Goal: Information Seeking & Learning: Learn about a topic

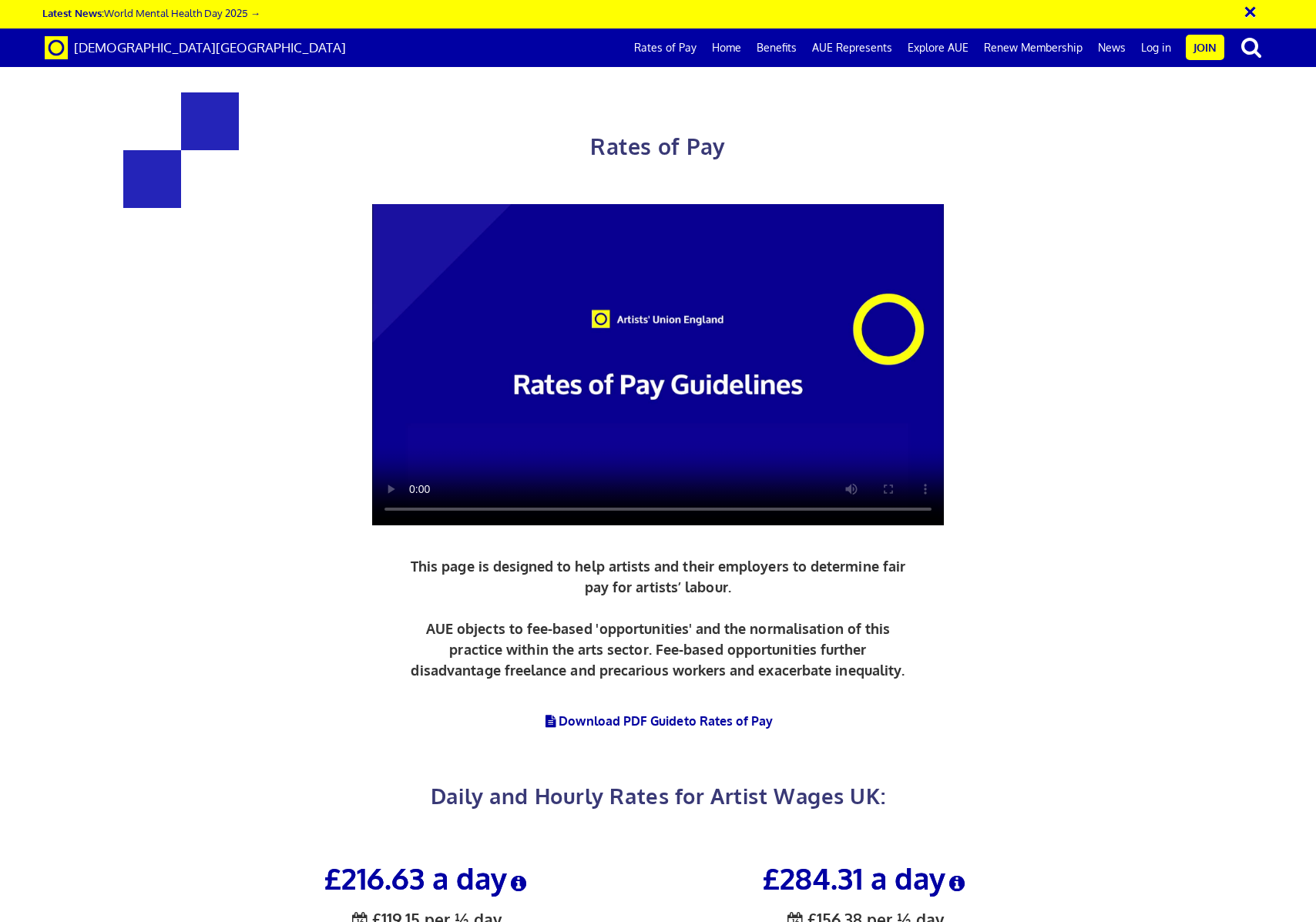
scroll to position [493, 0]
drag, startPoint x: 502, startPoint y: 474, endPoint x: 344, endPoint y: 486, distance: 158.5
drag, startPoint x: 934, startPoint y: 473, endPoint x: 838, endPoint y: 486, distance: 96.9
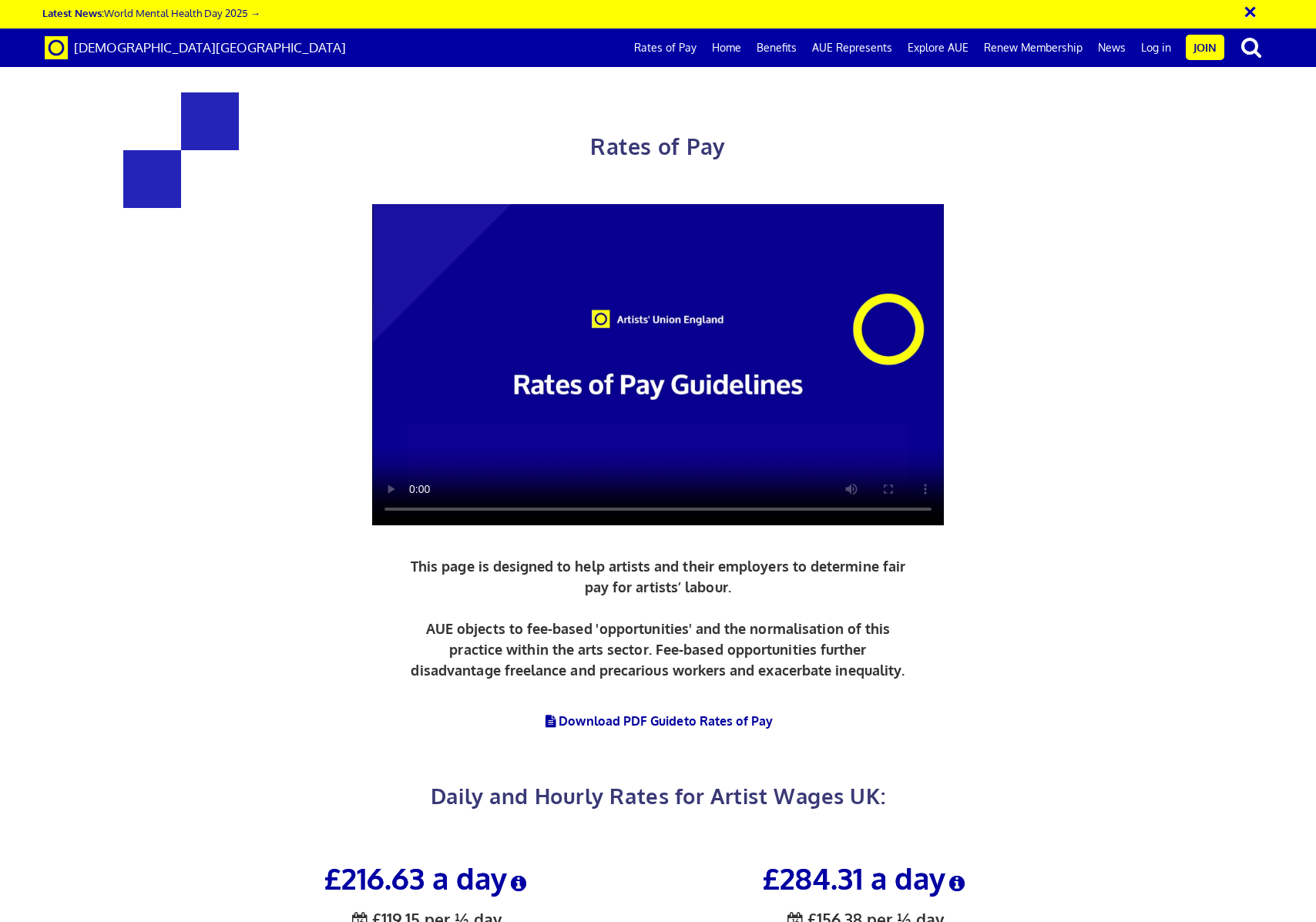
drag, startPoint x: 409, startPoint y: 678, endPoint x: 494, endPoint y: 674, distance: 85.1
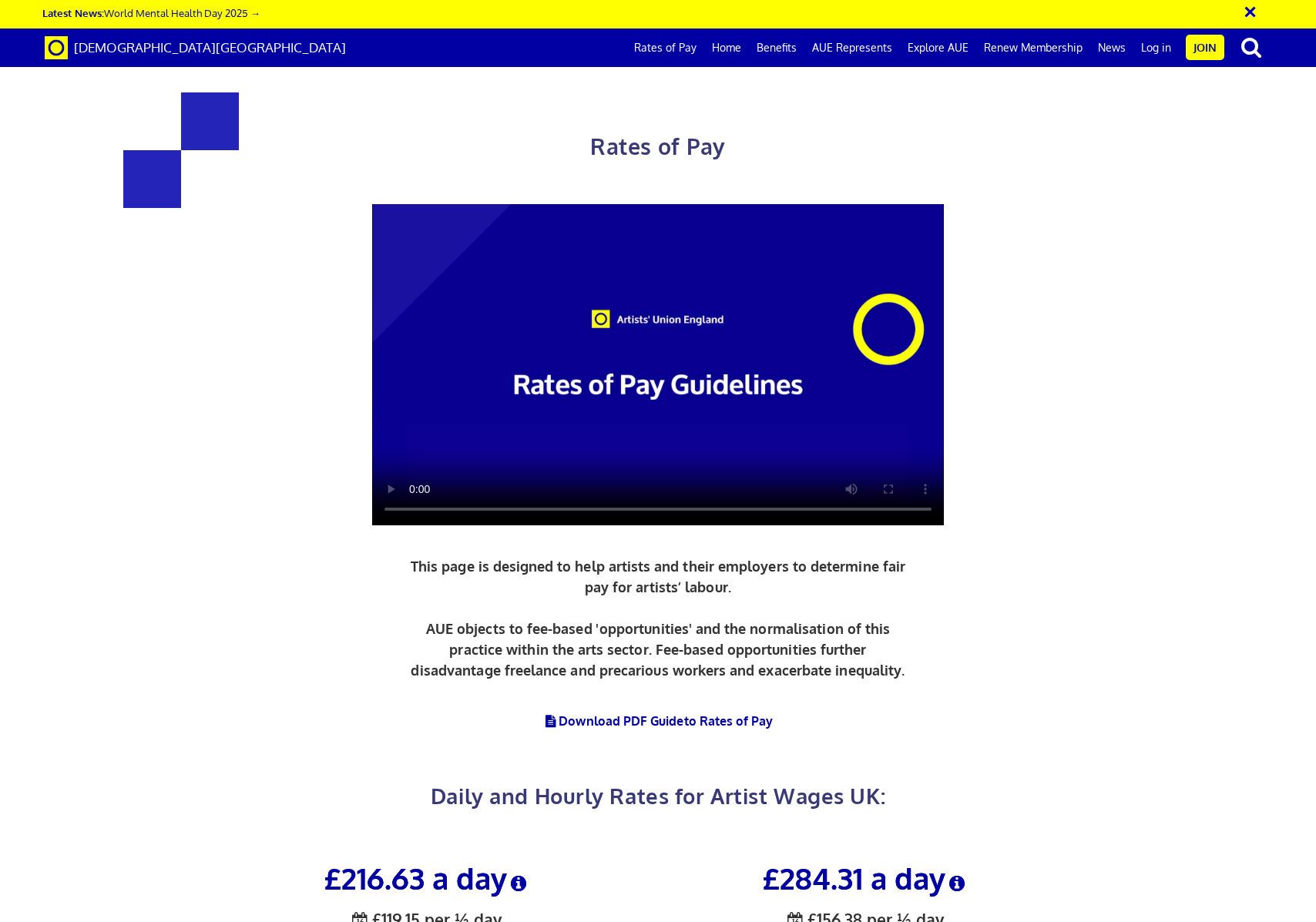
drag, startPoint x: 971, startPoint y: 677, endPoint x: 756, endPoint y: 674, distance: 215.0
drag, startPoint x: 765, startPoint y: 577, endPoint x: 945, endPoint y: 564, distance: 180.5
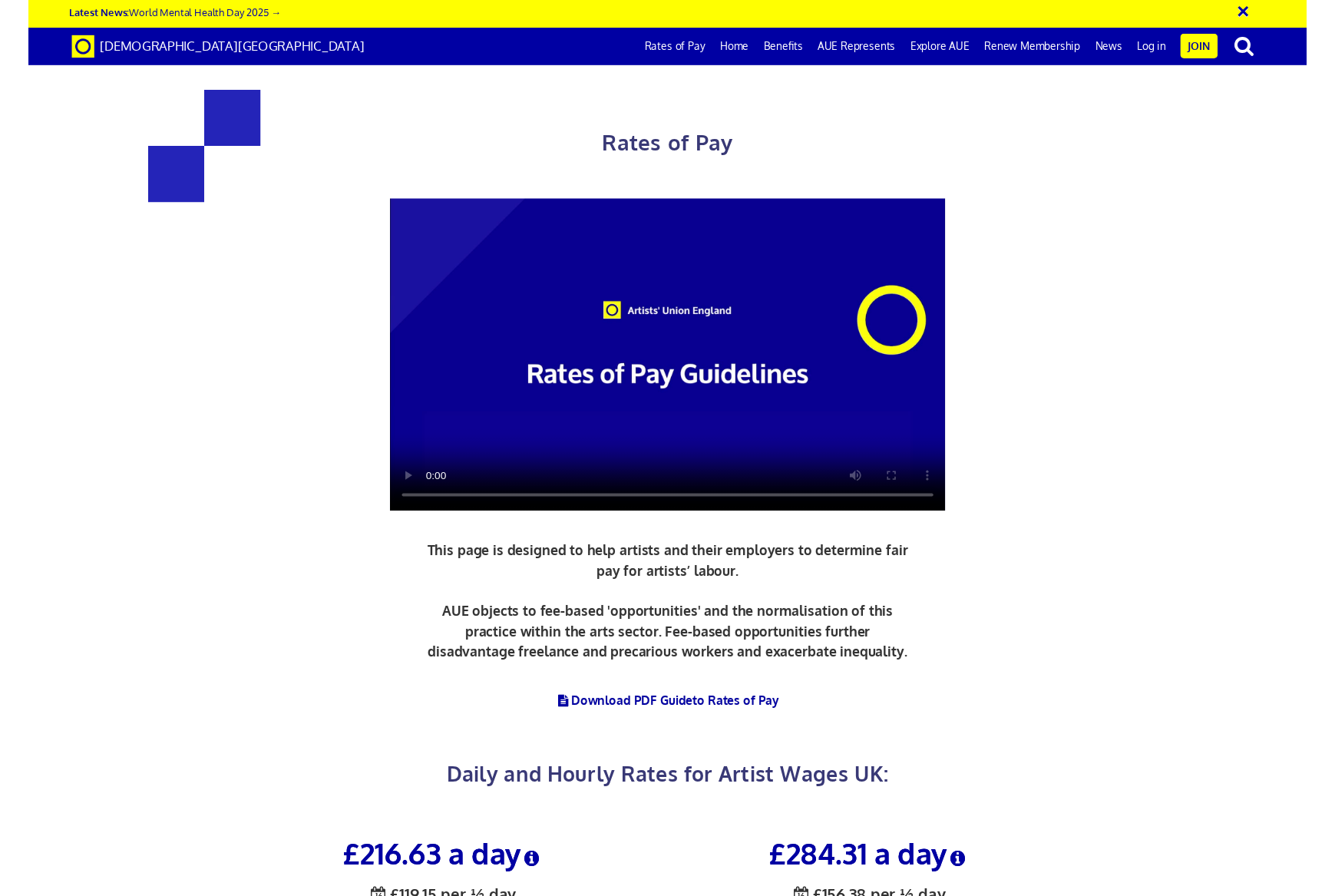
scroll to position [0, 0]
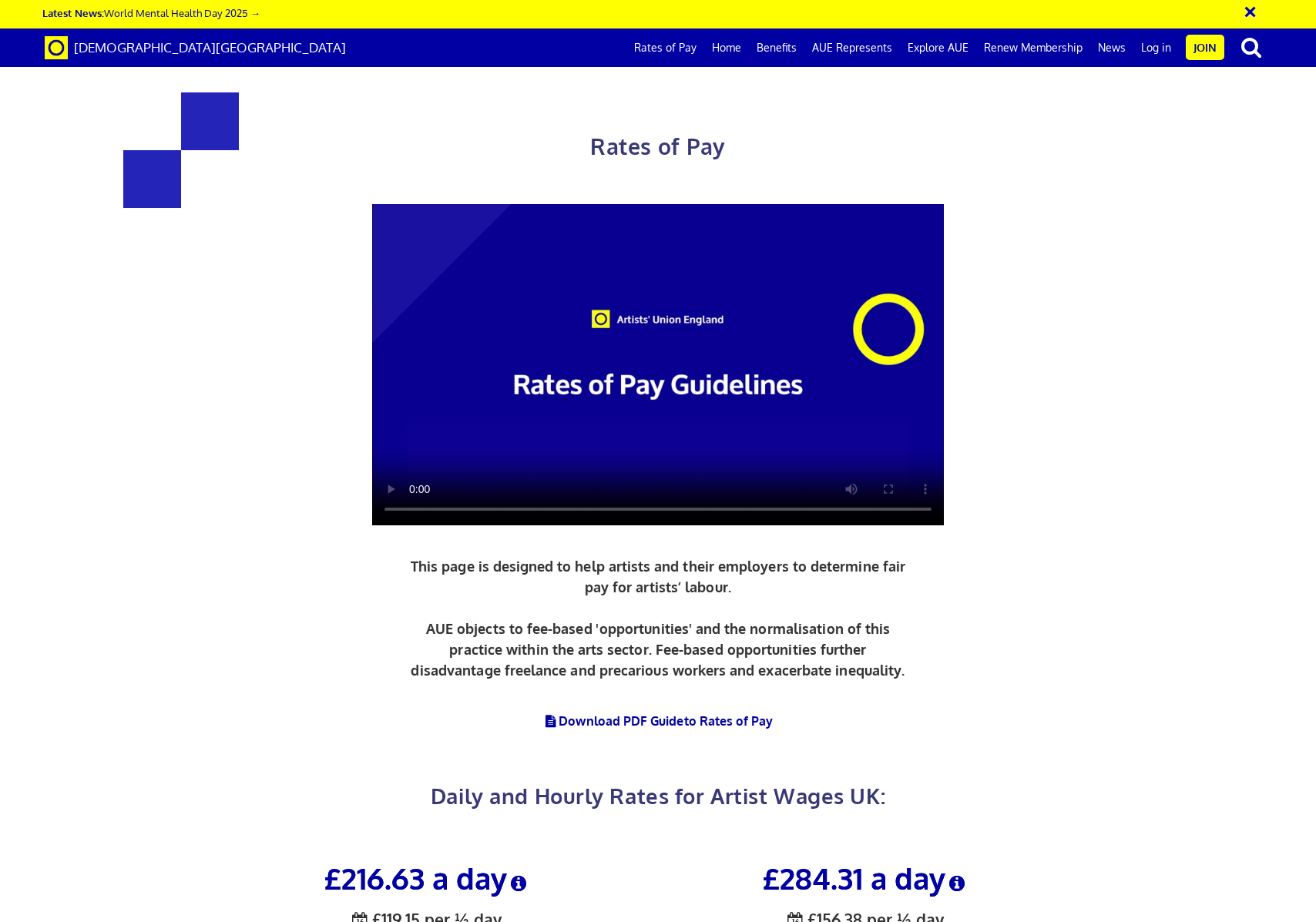
click at [1244, 243] on div "Rates of Pay This page is designed to help artists and their employers to deter…" at bounding box center [658, 423] width 1339 height 816
click at [1254, 11] on button "×" at bounding box center [1260, 10] width 38 height 26
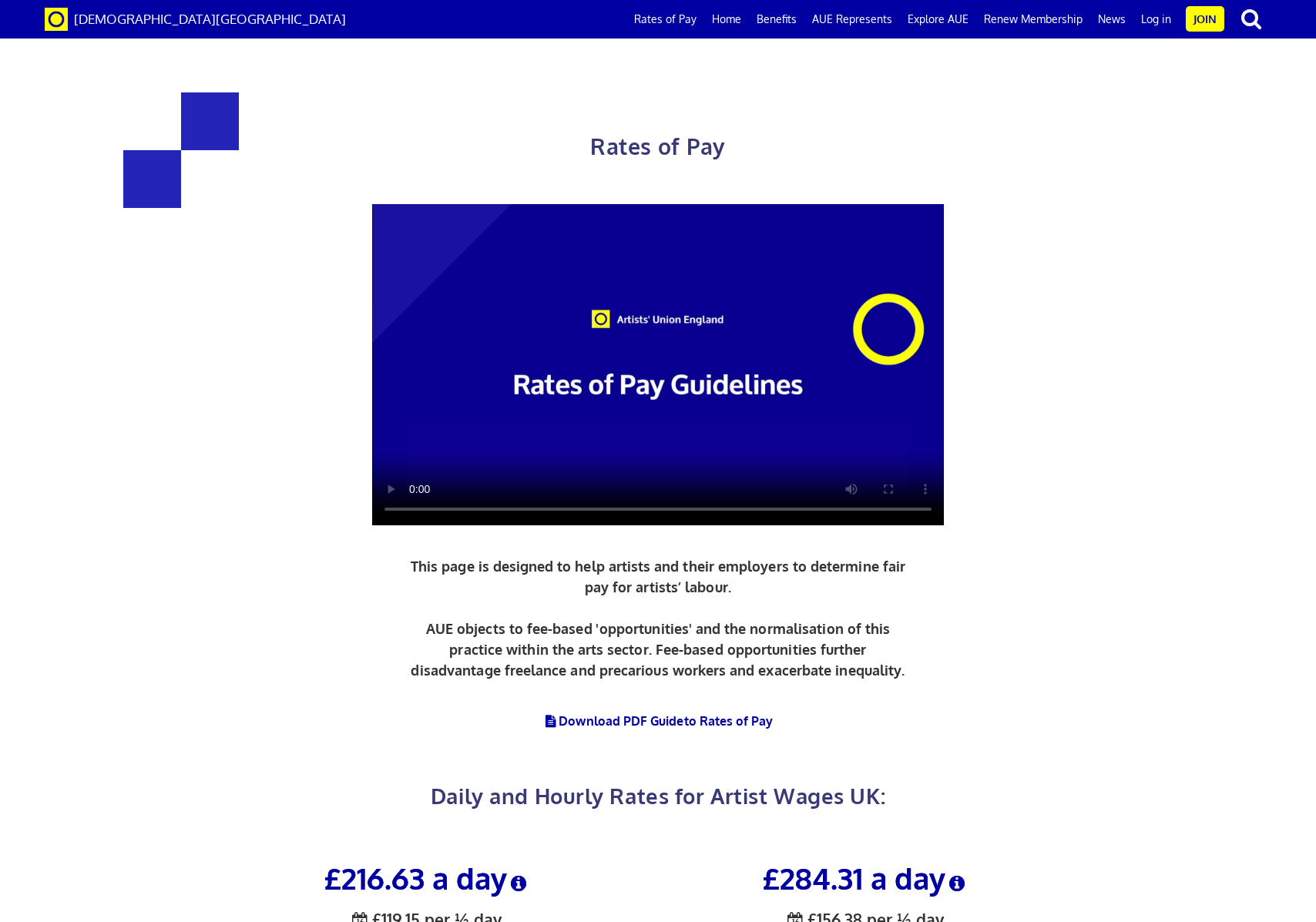
click at [1227, 231] on div "Rates of Pay This page is designed to help artists and their employers to deter…" at bounding box center [658, 423] width 1339 height 816
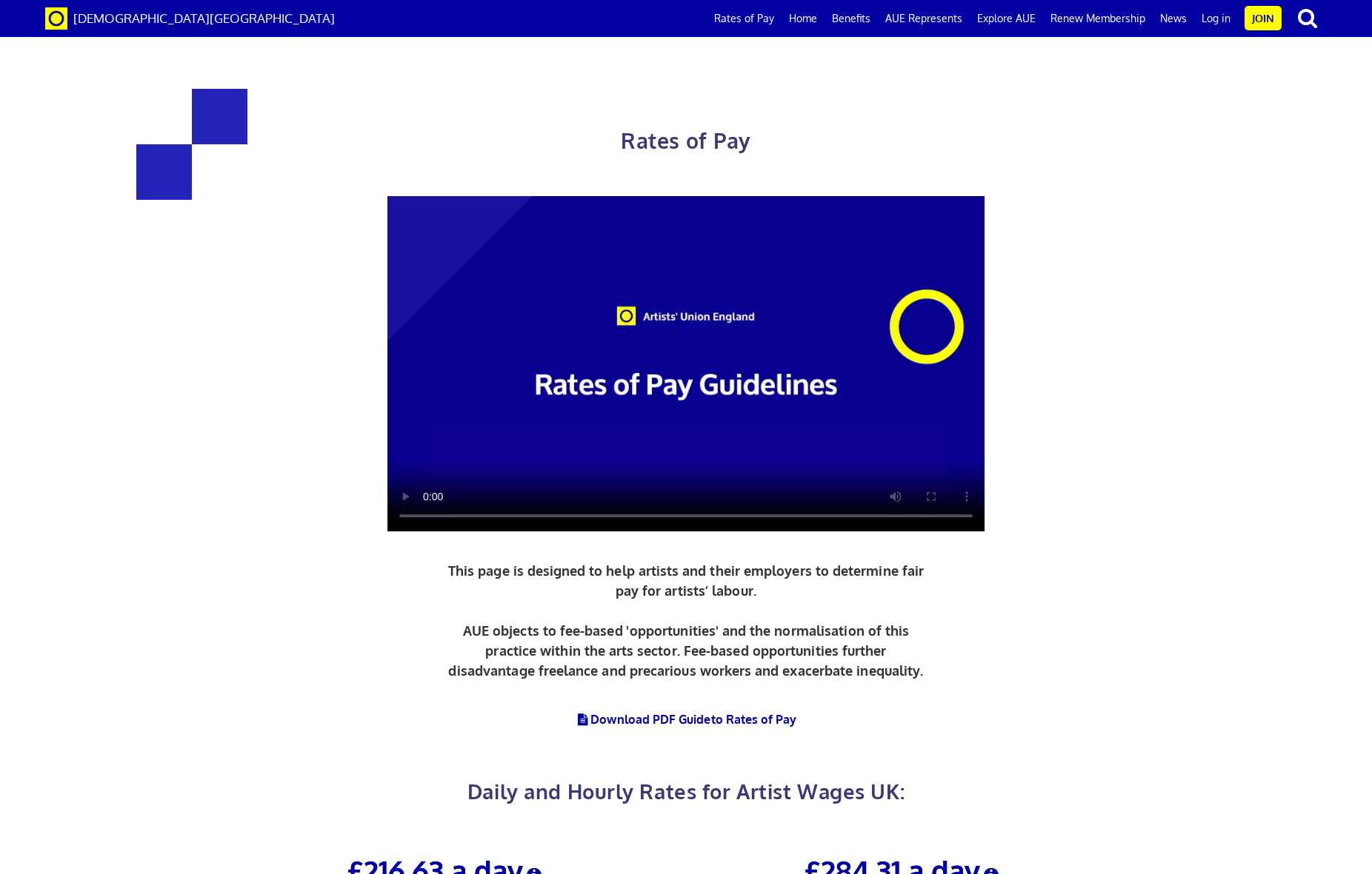
scroll to position [0, 21]
